Goal: Task Accomplishment & Management: Manage account settings

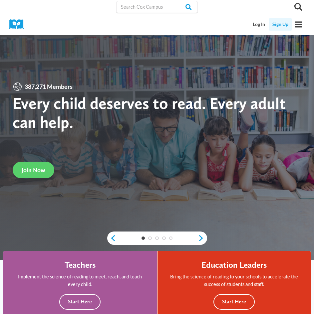
click at [278, 25] on link "Sign Up" at bounding box center [279, 24] width 23 height 12
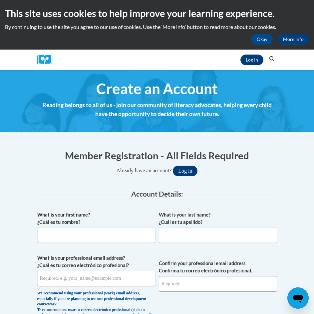
type input "kcannon@mcginniswoods.org"
click at [256, 61] on link "Log In" at bounding box center [251, 60] width 23 height 11
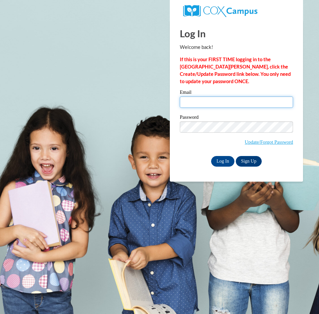
click at [224, 100] on input "Email" at bounding box center [236, 101] width 113 height 11
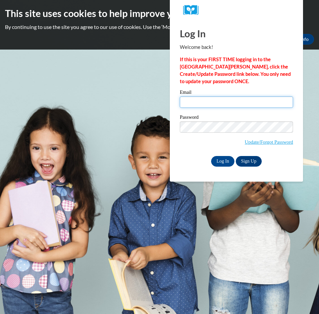
type input "kcannon@mcginniswoods.org"
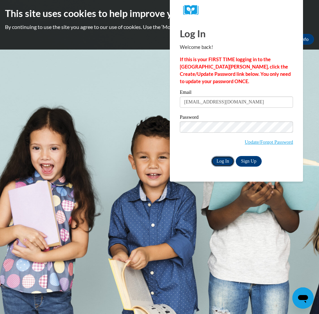
click at [218, 161] on input "Log In" at bounding box center [222, 161] width 23 height 11
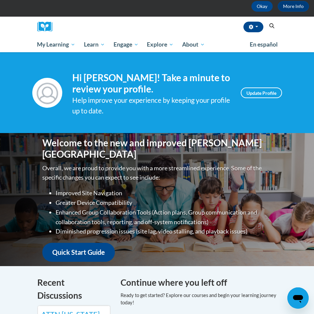
scroll to position [33, 0]
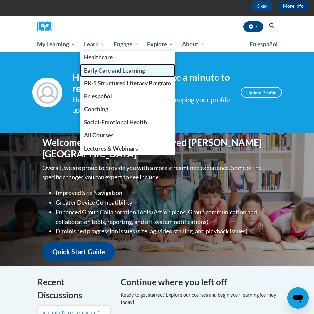
click at [101, 73] on span "Early Care and Learning" at bounding box center [114, 70] width 61 height 7
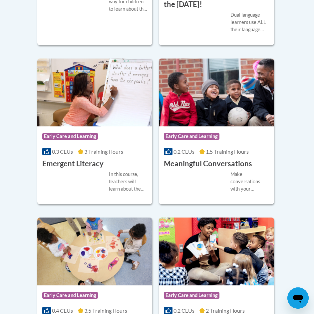
scroll to position [732, 0]
